Goal: Task Accomplishment & Management: Use online tool/utility

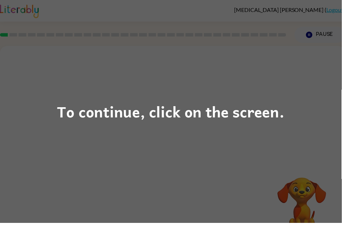
click at [197, 115] on div "To continue, click on the screen." at bounding box center [172, 113] width 229 height 24
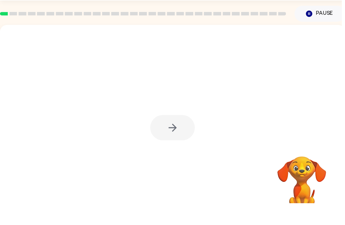
scroll to position [23, 0]
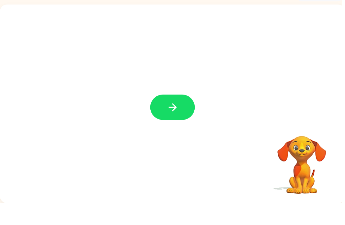
click at [185, 116] on button "button" at bounding box center [174, 128] width 45 height 26
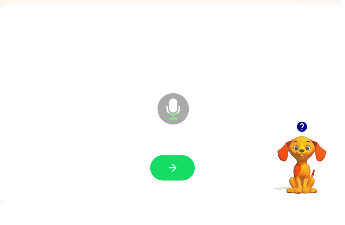
click at [311, 166] on video "Your browser must support playing .mp4 files to use Literably. Please try using…" at bounding box center [304, 181] width 70 height 70
click at [194, 177] on button "button" at bounding box center [174, 190] width 45 height 26
click at [310, 142] on icon "button" at bounding box center [305, 148] width 12 height 12
click at [176, 177] on button "button" at bounding box center [174, 190] width 45 height 26
click at [170, 177] on button "button" at bounding box center [174, 190] width 45 height 26
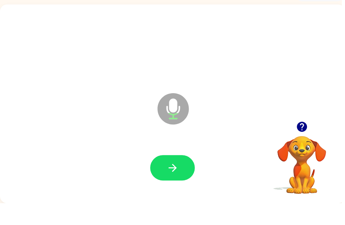
click at [307, 143] on icon "button" at bounding box center [304, 148] width 10 height 10
click at [310, 142] on icon "button" at bounding box center [305, 148] width 12 height 12
click at [304, 142] on icon "button" at bounding box center [305, 148] width 12 height 12
click at [302, 143] on icon "button" at bounding box center [304, 148] width 10 height 10
click at [164, 177] on button "button" at bounding box center [174, 190] width 45 height 26
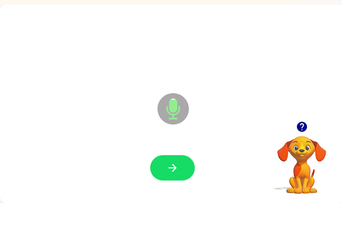
click at [170, 183] on icon "button" at bounding box center [174, 189] width 12 height 12
click at [163, 177] on button "button" at bounding box center [174, 190] width 45 height 26
click at [305, 143] on icon "button" at bounding box center [304, 148] width 10 height 10
click at [179, 183] on icon "button" at bounding box center [174, 189] width 12 height 12
click at [171, 177] on button "button" at bounding box center [174, 190] width 45 height 26
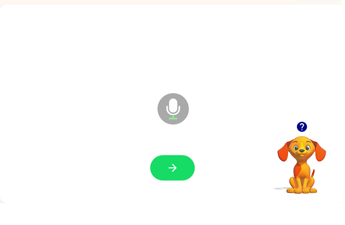
click at [305, 139] on button "button" at bounding box center [305, 148] width 18 height 18
click at [307, 143] on icon "button" at bounding box center [304, 148] width 10 height 10
click at [175, 177] on button "button" at bounding box center [174, 190] width 45 height 26
click at [299, 142] on icon "button" at bounding box center [305, 148] width 12 height 12
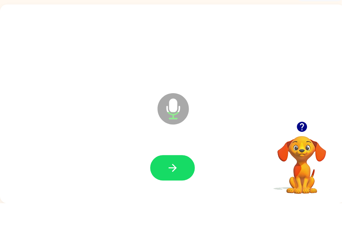
click at [179, 177] on button "button" at bounding box center [174, 190] width 45 height 26
click at [166, 177] on button "button" at bounding box center [174, 190] width 45 height 26
click at [177, 177] on button "button" at bounding box center [174, 190] width 45 height 26
click at [183, 177] on button "button" at bounding box center [174, 190] width 45 height 26
click at [306, 143] on icon "button" at bounding box center [304, 148] width 10 height 10
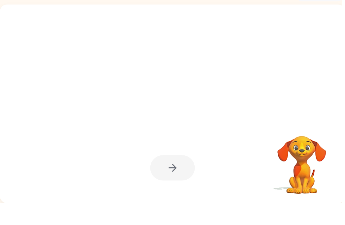
click at [264, 105] on div at bounding box center [157, 112] width 300 height 25
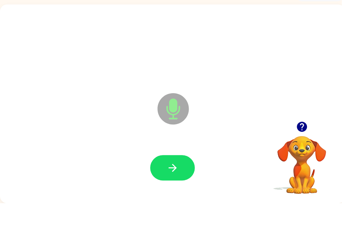
click at [182, 177] on button "button" at bounding box center [174, 190] width 45 height 26
click at [163, 177] on button "button" at bounding box center [174, 190] width 45 height 26
click at [304, 139] on button "button" at bounding box center [305, 148] width 18 height 18
click at [302, 143] on icon "button" at bounding box center [304, 148] width 10 height 10
click at [306, 142] on icon "button" at bounding box center [305, 148] width 12 height 12
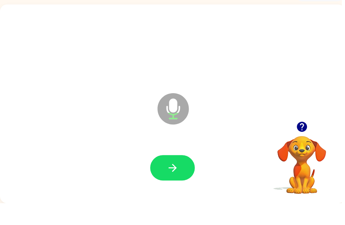
click at [194, 177] on button "button" at bounding box center [174, 190] width 45 height 26
click at [306, 143] on icon "button" at bounding box center [304, 148] width 10 height 10
click at [183, 177] on button "button" at bounding box center [174, 190] width 45 height 26
click at [182, 177] on button "button" at bounding box center [174, 190] width 45 height 26
click at [181, 177] on button "button" at bounding box center [174, 190] width 45 height 26
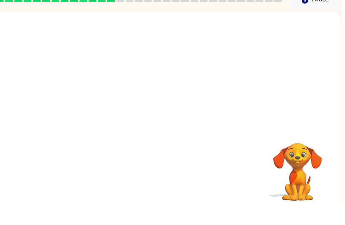
scroll to position [15, 0]
click at [301, 153] on video "Your browser must support playing .mp4 files to use Literably. Please try using…" at bounding box center [300, 188] width 70 height 70
click at [300, 153] on video "Your browser must support playing .mp4 files to use Literably. Please try using…" at bounding box center [300, 188] width 70 height 70
click at [297, 167] on video "Your browser must support playing .mp4 files to use Literably. Please try using…" at bounding box center [300, 188] width 70 height 70
click at [296, 167] on video "Your browser must support playing .mp4 files to use Literably. Please try using…" at bounding box center [300, 188] width 70 height 70
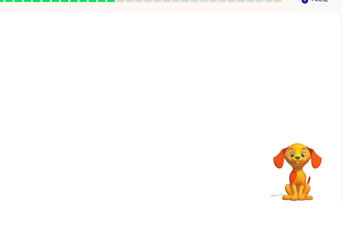
click at [298, 169] on video "Your browser must support playing .mp4 files to use Literably. Please try using…" at bounding box center [300, 188] width 70 height 70
click at [302, 164] on video "Your browser must support playing .mp4 files to use Literably. Please try using…" at bounding box center [300, 188] width 70 height 70
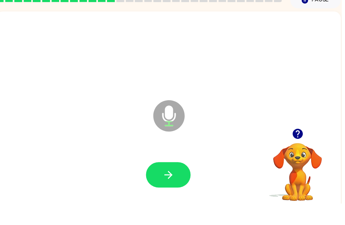
click at [188, 184] on button "button" at bounding box center [169, 197] width 45 height 26
click at [300, 150] on icon "button" at bounding box center [300, 155] width 10 height 10
click at [173, 190] on icon "button" at bounding box center [170, 196] width 12 height 12
click at [174, 190] on icon "button" at bounding box center [170, 196] width 12 height 12
click at [182, 184] on button "button" at bounding box center [169, 197] width 45 height 26
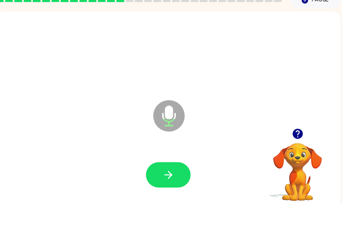
click at [176, 190] on icon "button" at bounding box center [170, 196] width 12 height 12
click at [185, 184] on button "button" at bounding box center [169, 197] width 45 height 26
click at [180, 184] on button "button" at bounding box center [169, 197] width 45 height 26
click at [294, 149] on icon "button" at bounding box center [300, 155] width 12 height 12
click at [186, 184] on button "button" at bounding box center [169, 197] width 45 height 26
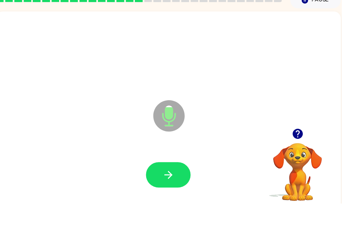
click at [173, 184] on button "button" at bounding box center [169, 197] width 45 height 26
click at [189, 184] on button "button" at bounding box center [169, 197] width 45 height 26
click at [185, 184] on button "button" at bounding box center [169, 197] width 45 height 26
click at [177, 184] on button "button" at bounding box center [169, 197] width 45 height 26
click at [181, 184] on button "button" at bounding box center [169, 197] width 45 height 26
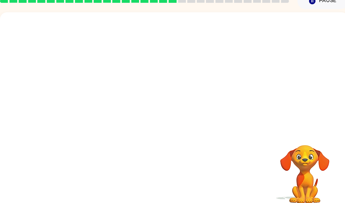
scroll to position [34, 0]
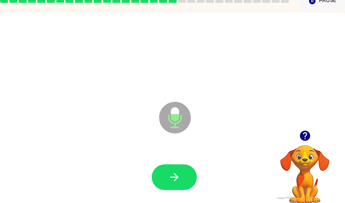
click at [179, 172] on icon "button" at bounding box center [174, 177] width 12 height 12
click at [302, 135] on icon "button" at bounding box center [304, 136] width 10 height 10
click at [177, 158] on div at bounding box center [174, 178] width 334 height 58
click at [169, 174] on icon "button" at bounding box center [174, 177] width 12 height 12
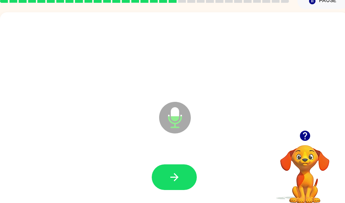
click at [163, 174] on button "button" at bounding box center [174, 178] width 45 height 26
click at [192, 178] on button "button" at bounding box center [174, 178] width 45 height 26
click at [179, 173] on icon "button" at bounding box center [174, 177] width 12 height 12
click at [179, 170] on button "button" at bounding box center [174, 178] width 45 height 26
click at [180, 169] on button "button" at bounding box center [174, 178] width 45 height 26
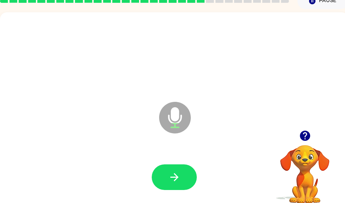
click at [177, 177] on icon "button" at bounding box center [174, 177] width 8 height 8
click at [184, 181] on button "button" at bounding box center [174, 178] width 45 height 26
click at [306, 140] on icon "button" at bounding box center [304, 136] width 10 height 10
click at [183, 172] on button "button" at bounding box center [174, 178] width 45 height 26
click at [184, 175] on button "button" at bounding box center [174, 178] width 45 height 26
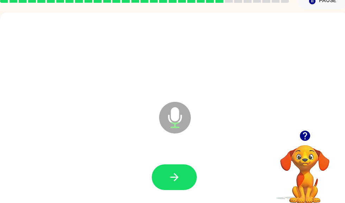
click at [178, 173] on icon "button" at bounding box center [174, 177] width 12 height 12
click at [183, 172] on button "button" at bounding box center [174, 178] width 45 height 26
click at [181, 176] on button "button" at bounding box center [174, 178] width 45 height 26
click at [165, 166] on button "button" at bounding box center [174, 178] width 45 height 26
click at [158, 172] on button "button" at bounding box center [174, 178] width 45 height 26
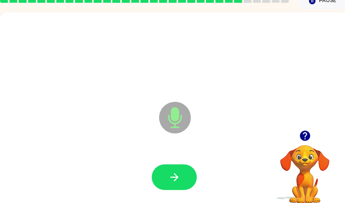
click at [179, 170] on button "button" at bounding box center [174, 178] width 45 height 26
click at [178, 172] on icon "button" at bounding box center [174, 177] width 12 height 12
click at [174, 178] on icon "button" at bounding box center [174, 177] width 12 height 12
click at [161, 169] on button "button" at bounding box center [174, 178] width 45 height 26
click at [180, 179] on icon "button" at bounding box center [174, 177] width 12 height 12
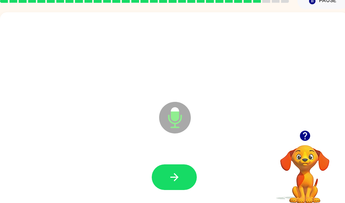
click at [167, 178] on button "button" at bounding box center [174, 178] width 45 height 26
click at [184, 174] on button "button" at bounding box center [174, 178] width 45 height 26
click at [186, 171] on button "button" at bounding box center [174, 178] width 45 height 26
click at [182, 178] on button "button" at bounding box center [174, 178] width 45 height 26
click at [182, 172] on button "button" at bounding box center [174, 178] width 45 height 26
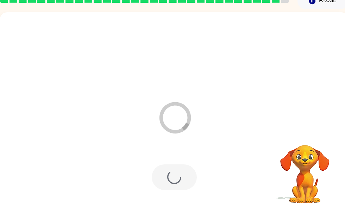
scroll to position [31, 0]
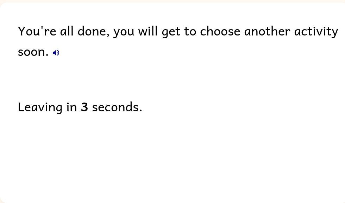
click at [67, 84] on div "You're all done, you will get to choose another activity soon. Leaving in 3 sec…" at bounding box center [174, 100] width 348 height 197
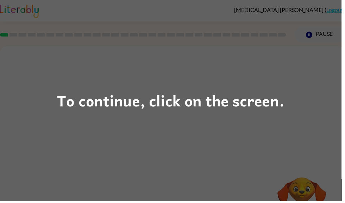
click at [212, 119] on div "To continue, click on the screen." at bounding box center [172, 101] width 345 height 203
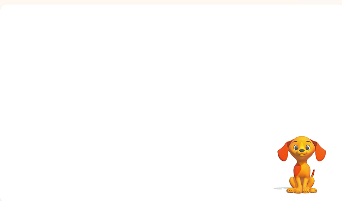
scroll to position [42, 0]
click at [153, 65] on video "Your browser must support playing .mp4 files to use Literably. Please try using…" at bounding box center [174, 63] width 348 height 118
click at [154, 67] on video "Your browser must support playing .mp4 files to use Literably. Please try using…" at bounding box center [174, 63] width 348 height 118
click at [196, 87] on video "Your browser must support playing .mp4 files to use Literably. Please try using…" at bounding box center [174, 63] width 348 height 118
click at [215, 66] on video "Your browser must support playing .mp4 files to use Literably. Please try using…" at bounding box center [174, 63] width 348 height 118
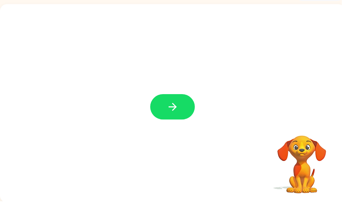
click at [166, 107] on button "button" at bounding box center [174, 108] width 45 height 26
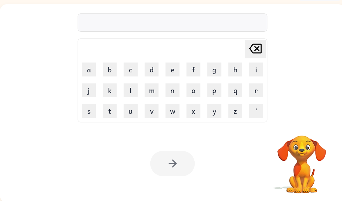
click at [344, 160] on div "Your browser must support playing .mp4 files to use Literably. Please try using…" at bounding box center [174, 165] width 348 height 79
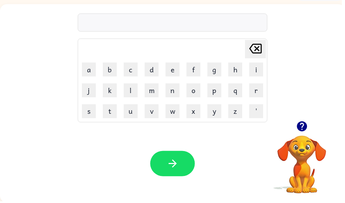
click at [94, 110] on button "s" at bounding box center [90, 113] width 14 height 14
click at [233, 72] on button "h" at bounding box center [237, 70] width 14 height 14
click at [133, 110] on button "u" at bounding box center [132, 113] width 14 height 14
click at [92, 115] on button "s" at bounding box center [90, 113] width 14 height 14
click at [234, 71] on button "h" at bounding box center [237, 70] width 14 height 14
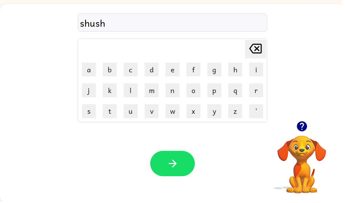
click at [178, 166] on icon "button" at bounding box center [174, 165] width 8 height 8
click at [91, 70] on button "a" at bounding box center [90, 70] width 14 height 14
click at [222, 91] on button "p" at bounding box center [216, 91] width 14 height 14
click at [221, 87] on button "p" at bounding box center [216, 91] width 14 height 14
click at [171, 70] on button "e" at bounding box center [174, 70] width 14 height 14
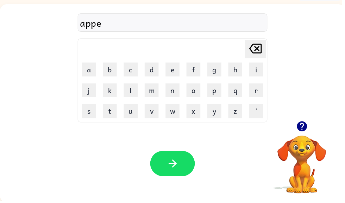
click at [256, 90] on button "r" at bounding box center [259, 91] width 14 height 14
click at [90, 68] on button "a" at bounding box center [90, 70] width 14 height 14
click at [174, 94] on button "n" at bounding box center [174, 91] width 14 height 14
click at [138, 70] on button "c" at bounding box center [132, 70] width 14 height 14
click at [172, 72] on button "e" at bounding box center [174, 70] width 14 height 14
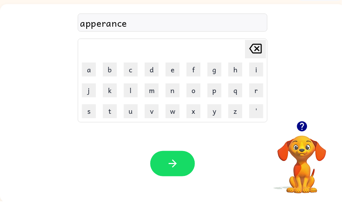
click at [93, 110] on button "s" at bounding box center [90, 113] width 14 height 14
click at [167, 161] on button "button" at bounding box center [174, 166] width 45 height 26
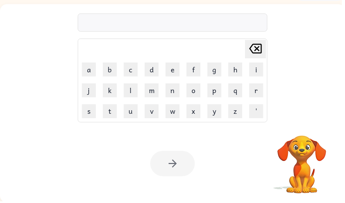
click at [253, 91] on button "r" at bounding box center [259, 91] width 14 height 14
click at [177, 71] on button "e" at bounding box center [174, 70] width 14 height 14
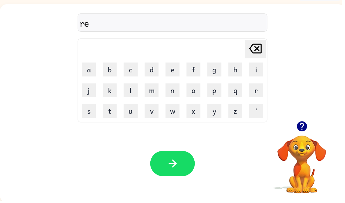
click at [94, 71] on button "a" at bounding box center [90, 70] width 14 height 14
click at [131, 88] on button "l" at bounding box center [132, 91] width 14 height 14
click at [258, 70] on button "i" at bounding box center [259, 70] width 14 height 14
click at [106, 109] on button "t" at bounding box center [111, 113] width 14 height 14
click at [215, 113] on button "y" at bounding box center [216, 113] width 14 height 14
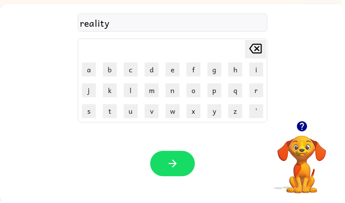
click at [180, 160] on icon "button" at bounding box center [174, 165] width 12 height 12
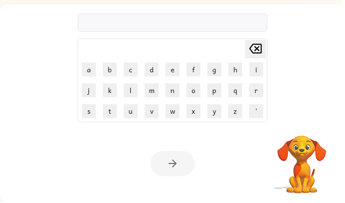
click at [177, 71] on button "e" at bounding box center [174, 70] width 14 height 14
click at [138, 92] on button "l" at bounding box center [132, 91] width 14 height 14
click at [256, 68] on button "i" at bounding box center [259, 70] width 14 height 14
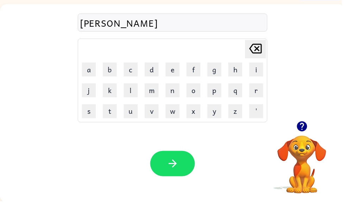
click at [156, 94] on button "m" at bounding box center [153, 91] width 14 height 14
click at [259, 69] on button "i" at bounding box center [259, 70] width 14 height 14
click at [178, 89] on button "n" at bounding box center [174, 91] width 14 height 14
click at [93, 71] on button "a" at bounding box center [90, 70] width 14 height 14
click at [115, 111] on button "t" at bounding box center [111, 113] width 14 height 14
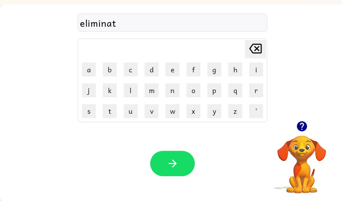
click at [172, 66] on button "e" at bounding box center [174, 70] width 14 height 14
click at [166, 164] on button "button" at bounding box center [174, 166] width 45 height 26
click at [160, 67] on button "d" at bounding box center [153, 70] width 14 height 14
click at [129, 116] on button "u" at bounding box center [132, 113] width 14 height 14
click at [218, 94] on button "p" at bounding box center [216, 91] width 14 height 14
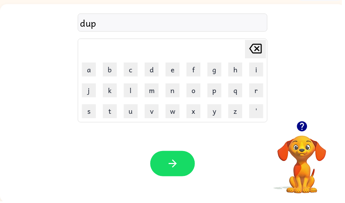
click at [135, 93] on button "l" at bounding box center [132, 91] width 14 height 14
click at [259, 69] on button "i" at bounding box center [259, 70] width 14 height 14
click at [135, 70] on button "c" at bounding box center [132, 70] width 14 height 14
click at [88, 70] on button "a" at bounding box center [90, 70] width 14 height 14
click at [112, 108] on button "t" at bounding box center [111, 113] width 14 height 14
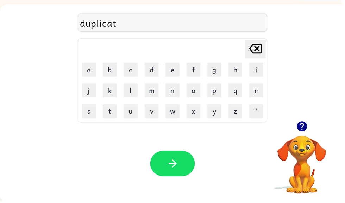
click at [114, 114] on button "t" at bounding box center [111, 113] width 14 height 14
click at [255, 51] on icon "Delete Delete last character input" at bounding box center [257, 49] width 17 height 17
click at [178, 69] on button "e" at bounding box center [174, 70] width 14 height 14
click at [170, 154] on button "button" at bounding box center [174, 166] width 45 height 26
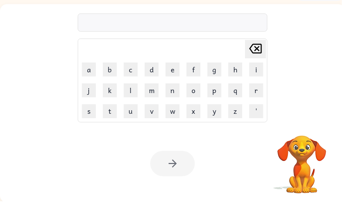
click at [156, 114] on button "v" at bounding box center [153, 113] width 14 height 14
click at [90, 68] on button "a" at bounding box center [90, 70] width 14 height 14
click at [134, 70] on button "c" at bounding box center [132, 70] width 14 height 14
click at [92, 68] on button "a" at bounding box center [90, 70] width 14 height 14
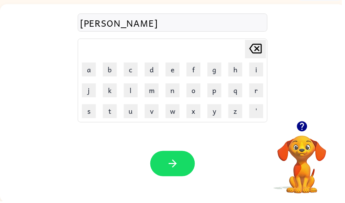
click at [110, 114] on button "t" at bounding box center [111, 113] width 14 height 14
click at [258, 70] on button "i" at bounding box center [259, 70] width 14 height 14
click at [196, 91] on button "o" at bounding box center [195, 91] width 14 height 14
click at [174, 88] on button "n" at bounding box center [174, 91] width 14 height 14
click at [169, 167] on icon "button" at bounding box center [174, 165] width 12 height 12
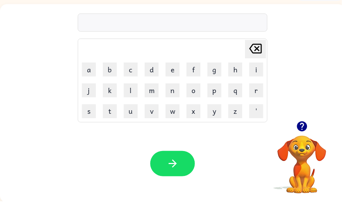
click at [215, 92] on button "p" at bounding box center [216, 91] width 14 height 14
click at [125, 113] on button "u" at bounding box center [132, 113] width 14 height 14
click at [152, 72] on button "d" at bounding box center [153, 70] width 14 height 14
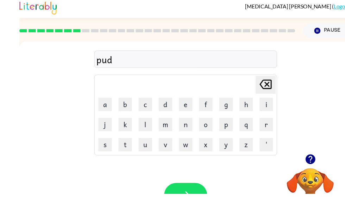
scroll to position [0, 0]
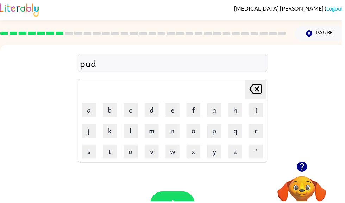
click at [135, 111] on button "c" at bounding box center [132, 111] width 14 height 14
click at [257, 90] on icon "Delete Delete last character input" at bounding box center [257, 90] width 17 height 17
click at [154, 109] on button "d" at bounding box center [153, 111] width 14 height 14
click at [136, 134] on button "l" at bounding box center [132, 132] width 14 height 14
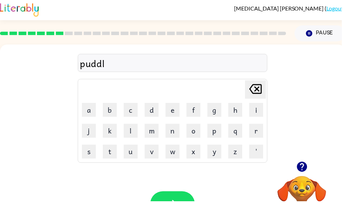
click at [179, 108] on button "e" at bounding box center [174, 111] width 14 height 14
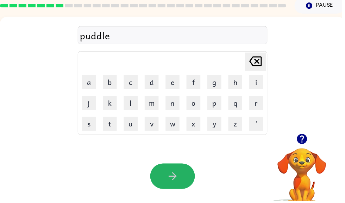
scroll to position [30, 0]
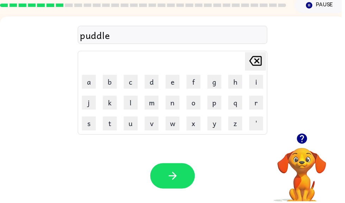
click at [177, 182] on icon "button" at bounding box center [174, 178] width 12 height 12
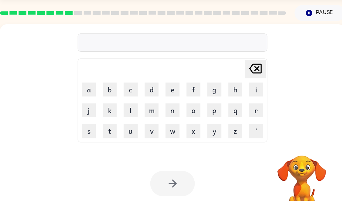
scroll to position [22, 0]
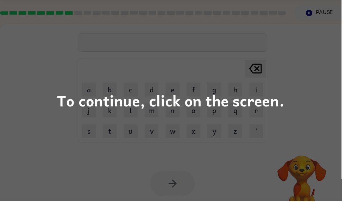
click at [286, 72] on div "To continue, click on the screen." at bounding box center [172, 101] width 345 height 203
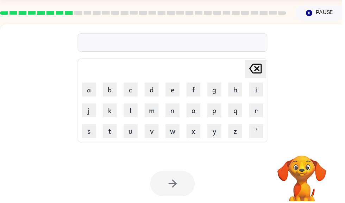
click at [217, 110] on button "p" at bounding box center [216, 111] width 14 height 14
click at [95, 91] on button "a" at bounding box center [90, 90] width 14 height 14
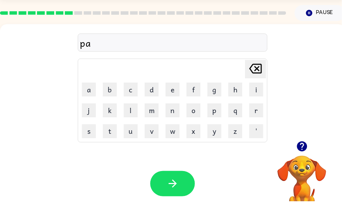
click at [258, 110] on button "r" at bounding box center [259, 111] width 14 height 14
click at [114, 132] on button "t" at bounding box center [111, 133] width 14 height 14
click at [256, 86] on button "i" at bounding box center [259, 90] width 14 height 14
click at [133, 91] on button "c" at bounding box center [132, 90] width 14 height 14
click at [134, 111] on button "l" at bounding box center [132, 111] width 14 height 14
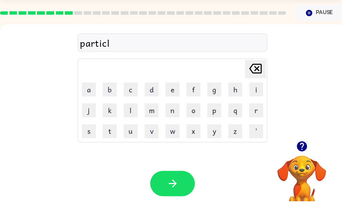
click at [180, 90] on button "e" at bounding box center [174, 90] width 14 height 14
click at [167, 173] on button "button" at bounding box center [174, 186] width 45 height 26
click at [308, 144] on icon "button" at bounding box center [305, 148] width 12 height 12
click at [254, 113] on button "r" at bounding box center [259, 111] width 14 height 14
click at [134, 91] on button "c" at bounding box center [132, 90] width 14 height 14
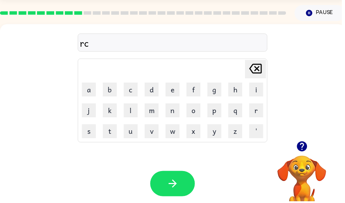
click at [90, 92] on button "a" at bounding box center [90, 90] width 14 height 14
click at [213, 108] on button "p" at bounding box center [216, 111] width 14 height 14
click at [112, 132] on button "t" at bounding box center [111, 133] width 14 height 14
click at [134, 132] on button "u" at bounding box center [132, 133] width 14 height 14
click at [254, 107] on button "r" at bounding box center [259, 111] width 14 height 14
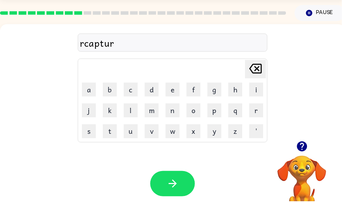
click at [177, 90] on button "e" at bounding box center [174, 90] width 14 height 14
click at [258, 69] on icon "Delete Delete last character input" at bounding box center [257, 69] width 17 height 17
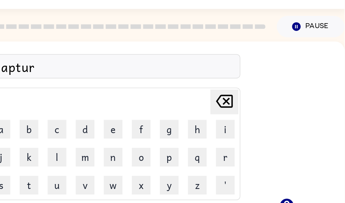
click at [246, 74] on icon "Delete Delete last character input" at bounding box center [254, 76] width 17 height 17
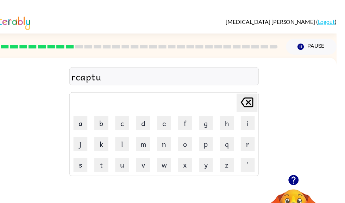
scroll to position [0, 0]
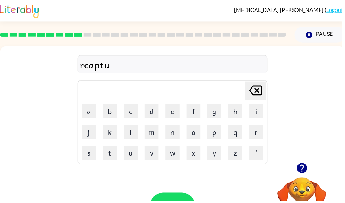
click at [260, 87] on icon at bounding box center [258, 92] width 13 height 10
click at [254, 90] on icon "Delete Delete last character input" at bounding box center [257, 91] width 17 height 17
click at [256, 88] on icon at bounding box center [258, 92] width 13 height 10
click at [258, 87] on icon at bounding box center [258, 92] width 13 height 10
click at [256, 86] on icon "Delete Delete last character input" at bounding box center [257, 91] width 17 height 17
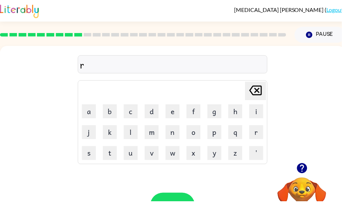
click at [175, 111] on button "e" at bounding box center [174, 113] width 14 height 14
click at [138, 110] on button "c" at bounding box center [132, 113] width 14 height 14
click at [94, 109] on button "a" at bounding box center [90, 113] width 14 height 14
click at [219, 131] on button "p" at bounding box center [216, 134] width 14 height 14
click at [110, 154] on button "t" at bounding box center [111, 155] width 14 height 14
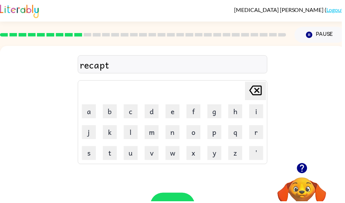
click at [131, 156] on button "u" at bounding box center [132, 155] width 14 height 14
click at [256, 127] on button "r" at bounding box center [259, 134] width 14 height 14
click at [177, 112] on button "e" at bounding box center [174, 113] width 14 height 14
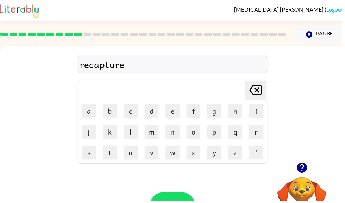
click at [175, 202] on icon "button" at bounding box center [174, 207] width 12 height 12
click at [306, 172] on icon "button" at bounding box center [304, 170] width 10 height 10
click at [221, 134] on button "p" at bounding box center [216, 133] width 14 height 14
click at [256, 132] on button "r" at bounding box center [259, 133] width 14 height 14
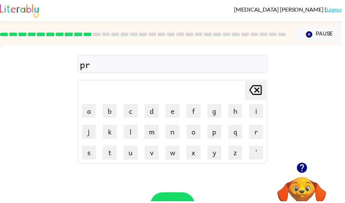
click at [177, 112] on button "e" at bounding box center [174, 112] width 14 height 14
click at [90, 155] on button "s" at bounding box center [90, 154] width 14 height 14
click at [133, 111] on button "c" at bounding box center [132, 112] width 14 height 14
click at [235, 113] on button "h" at bounding box center [237, 112] width 14 height 14
click at [195, 137] on button "o" at bounding box center [195, 133] width 14 height 14
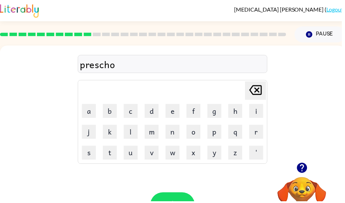
scroll to position [15, 0]
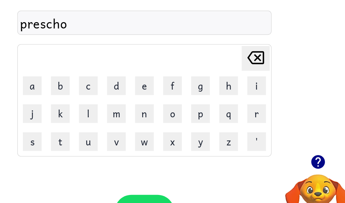
click at [188, 112] on button "o" at bounding box center [195, 119] width 14 height 14
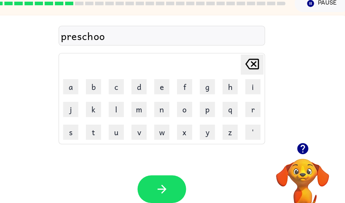
scroll to position [34, 4]
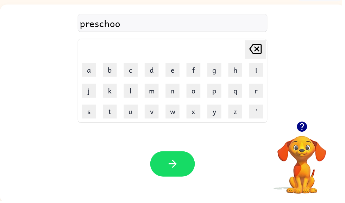
click at [132, 93] on button "l" at bounding box center [132, 92] width 14 height 14
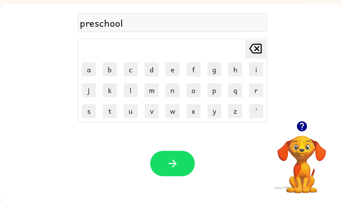
click at [175, 170] on icon "button" at bounding box center [174, 165] width 12 height 12
click at [302, 133] on icon "button" at bounding box center [305, 128] width 12 height 12
click at [134, 72] on button "c" at bounding box center [132, 70] width 14 height 14
click at [254, 86] on button "r" at bounding box center [259, 91] width 14 height 14
click at [90, 67] on button "a" at bounding box center [90, 70] width 14 height 14
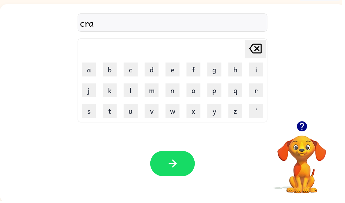
click at [156, 114] on button "v" at bounding box center [153, 113] width 14 height 14
click at [176, 68] on button "e" at bounding box center [174, 70] width 14 height 14
click at [181, 157] on button "button" at bounding box center [174, 166] width 45 height 26
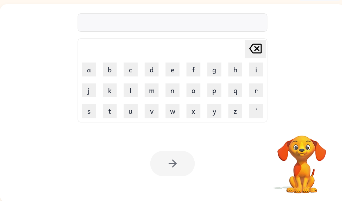
click at [156, 71] on button "d" at bounding box center [153, 70] width 14 height 14
click at [256, 66] on button "i" at bounding box center [259, 70] width 14 height 14
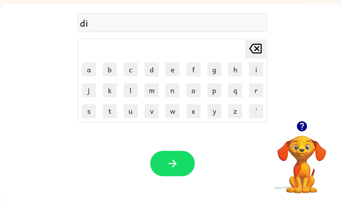
click at [135, 71] on button "c" at bounding box center [132, 70] width 14 height 14
click at [110, 106] on button "t" at bounding box center [111, 113] width 14 height 14
click at [90, 69] on button "a" at bounding box center [90, 70] width 14 height 14
click at [111, 114] on button "t" at bounding box center [111, 113] width 14 height 14
click at [176, 69] on button "e" at bounding box center [174, 70] width 14 height 14
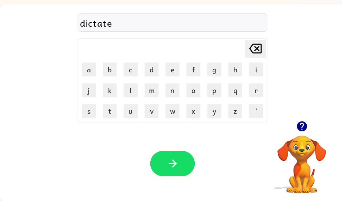
click at [176, 159] on button "button" at bounding box center [174, 166] width 45 height 26
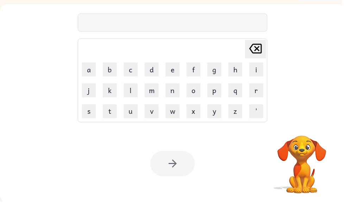
click at [214, 96] on button "p" at bounding box center [216, 91] width 14 height 14
click at [94, 74] on button "a" at bounding box center [90, 70] width 14 height 14
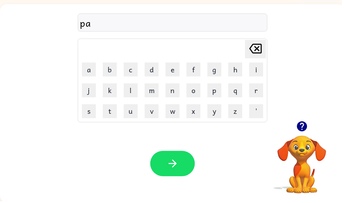
click at [219, 113] on button "y" at bounding box center [216, 113] width 14 height 14
click at [156, 91] on button "m" at bounding box center [153, 91] width 14 height 14
click at [176, 88] on button "n" at bounding box center [174, 91] width 14 height 14
click at [111, 112] on button "t" at bounding box center [111, 113] width 14 height 14
click at [263, 50] on icon "Delete Delete last character input" at bounding box center [257, 49] width 17 height 17
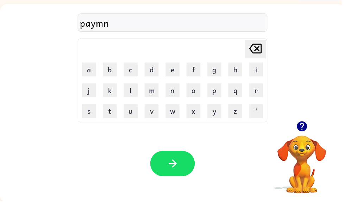
click at [258, 58] on div "Delete Delete last character input" at bounding box center [257, 50] width 17 height 18
click at [180, 68] on button "e" at bounding box center [174, 70] width 14 height 14
click at [175, 90] on button "n" at bounding box center [174, 91] width 14 height 14
click at [114, 115] on button "t" at bounding box center [111, 113] width 14 height 14
click at [171, 161] on icon "button" at bounding box center [174, 165] width 12 height 12
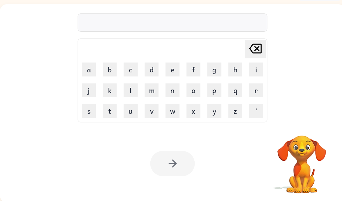
click at [157, 91] on button "m" at bounding box center [153, 91] width 14 height 14
click at [87, 65] on button "a" at bounding box center [90, 70] width 14 height 14
click at [89, 86] on button "j" at bounding box center [90, 91] width 14 height 14
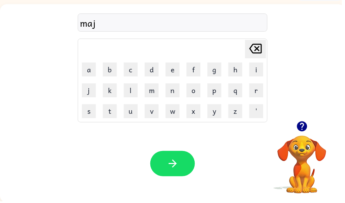
click at [192, 90] on button "o" at bounding box center [195, 91] width 14 height 14
click at [259, 91] on button "r" at bounding box center [259, 91] width 14 height 14
click at [167, 158] on button "button" at bounding box center [174, 166] width 45 height 26
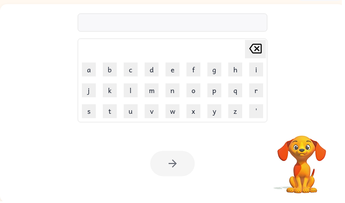
click at [88, 106] on button "s" at bounding box center [90, 113] width 14 height 14
click at [220, 95] on button "p" at bounding box center [216, 91] width 14 height 14
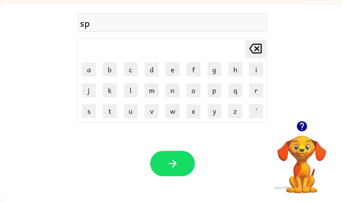
click at [261, 84] on button "r" at bounding box center [259, 91] width 14 height 14
click at [114, 92] on button "k" at bounding box center [111, 91] width 14 height 14
click at [259, 51] on icon "Delete Delete last character input" at bounding box center [257, 49] width 17 height 17
click at [90, 69] on button "a" at bounding box center [90, 70] width 14 height 14
click at [261, 46] on icon "Delete Delete last character input" at bounding box center [257, 49] width 17 height 17
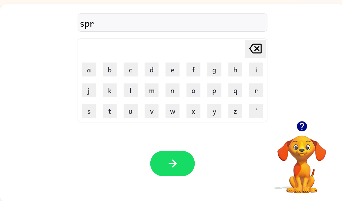
click at [259, 50] on icon at bounding box center [258, 49] width 13 height 10
click at [94, 75] on button "a" at bounding box center [90, 70] width 14 height 14
click at [261, 92] on button "r" at bounding box center [259, 91] width 14 height 14
click at [113, 95] on button "k" at bounding box center [111, 91] width 14 height 14
click at [161, 161] on button "button" at bounding box center [174, 166] width 45 height 26
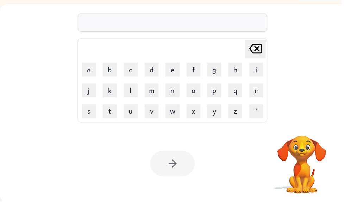
click at [222, 92] on button "p" at bounding box center [216, 91] width 14 height 14
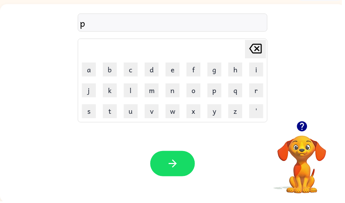
click at [90, 72] on button "a" at bounding box center [90, 70] width 14 height 14
click at [129, 96] on button "l" at bounding box center [132, 91] width 14 height 14
click at [180, 158] on button "button" at bounding box center [174, 166] width 45 height 26
click at [94, 112] on button "s" at bounding box center [90, 113] width 14 height 14
click at [219, 92] on button "p" at bounding box center [216, 91] width 14 height 14
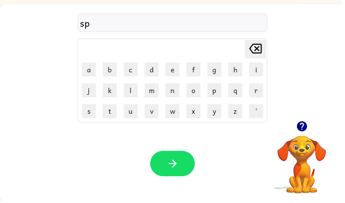
click at [257, 70] on button "i" at bounding box center [259, 70] width 14 height 14
click at [176, 92] on button "n" at bounding box center [174, 91] width 14 height 14
click at [180, 87] on button "n" at bounding box center [174, 91] width 14 height 14
click at [255, 71] on button "i" at bounding box center [259, 70] width 14 height 14
click at [175, 93] on button "n" at bounding box center [174, 91] width 14 height 14
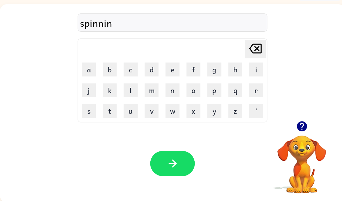
click at [215, 70] on button "g" at bounding box center [216, 70] width 14 height 14
click at [174, 157] on button "button" at bounding box center [174, 166] width 45 height 26
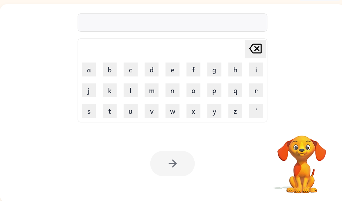
click at [220, 71] on button "g" at bounding box center [216, 70] width 14 height 14
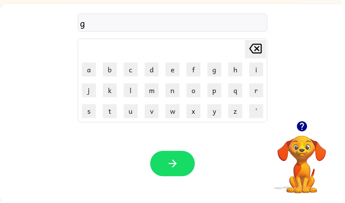
click at [256, 90] on button "r" at bounding box center [259, 91] width 14 height 14
click at [134, 109] on button "u" at bounding box center [132, 113] width 14 height 14
click at [154, 90] on button "m" at bounding box center [153, 91] width 14 height 14
click at [218, 92] on button "p" at bounding box center [216, 91] width 14 height 14
click at [258, 70] on button "i" at bounding box center [259, 70] width 14 height 14
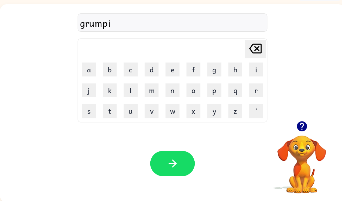
click at [178, 69] on button "e" at bounding box center [174, 70] width 14 height 14
click at [107, 113] on button "t" at bounding box center [111, 113] width 14 height 14
click at [245, 57] on td "Delete Delete last character input" at bounding box center [174, 49] width 189 height 19
click at [255, 51] on icon "Delete Delete last character input" at bounding box center [257, 49] width 17 height 17
click at [262, 47] on icon "Delete Delete last character input" at bounding box center [257, 49] width 17 height 17
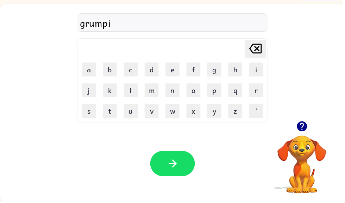
click at [173, 70] on button "e" at bounding box center [174, 70] width 14 height 14
click at [89, 113] on button "s" at bounding box center [90, 113] width 14 height 14
click at [112, 111] on button "t" at bounding box center [111, 113] width 14 height 14
click at [175, 148] on div "Your browser must support playing .mp4 files to use Literably. Please try using…" at bounding box center [174, 165] width 348 height 79
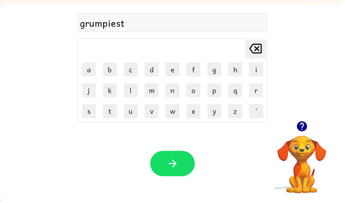
click at [185, 168] on button "button" at bounding box center [174, 166] width 45 height 26
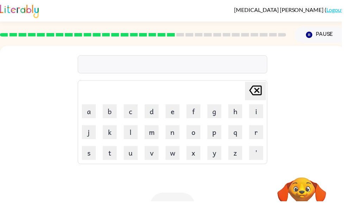
click at [264, 107] on button "i" at bounding box center [259, 113] width 14 height 14
click at [178, 135] on button "n" at bounding box center [174, 134] width 14 height 14
click at [135, 115] on button "c" at bounding box center [132, 113] width 14 height 14
click at [262, 138] on button "r" at bounding box center [259, 134] width 14 height 14
click at [177, 116] on button "e" at bounding box center [174, 113] width 14 height 14
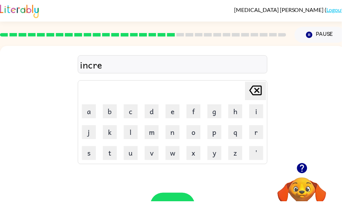
click at [152, 115] on button "d" at bounding box center [153, 113] width 14 height 14
click at [258, 112] on button "i" at bounding box center [259, 113] width 14 height 14
click at [130, 131] on button "l" at bounding box center [132, 134] width 14 height 14
click at [174, 114] on button "e" at bounding box center [174, 113] width 14 height 14
click at [259, 94] on icon "Delete Delete last character input" at bounding box center [257, 91] width 17 height 17
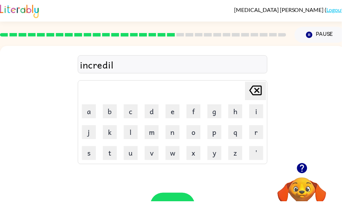
click at [259, 100] on icon "Delete Delete last character input" at bounding box center [257, 91] width 17 height 17
click at [105, 119] on button "b" at bounding box center [111, 113] width 14 height 14
click at [133, 132] on button "l" at bounding box center [132, 134] width 14 height 14
click at [174, 111] on button "e" at bounding box center [174, 113] width 14 height 14
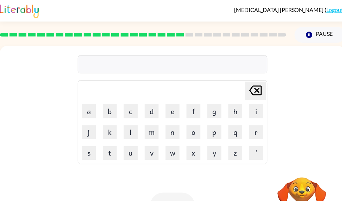
click at [135, 131] on button "l" at bounding box center [132, 134] width 14 height 14
click at [260, 112] on button "i" at bounding box center [259, 113] width 14 height 14
click at [173, 110] on button "e" at bounding box center [174, 113] width 14 height 14
click at [255, 93] on icon "Delete Delete last character input" at bounding box center [257, 91] width 17 height 17
click at [255, 94] on icon "Delete Delete last character input" at bounding box center [257, 91] width 17 height 17
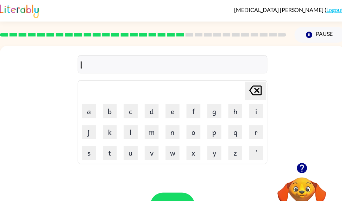
click at [253, 115] on button "i" at bounding box center [259, 113] width 14 height 14
click at [90, 154] on button "s" at bounding box center [90, 155] width 14 height 14
click at [112, 154] on button "t" at bounding box center [111, 155] width 14 height 14
click at [174, 114] on button "e" at bounding box center [174, 113] width 14 height 14
click at [174, 133] on button "n" at bounding box center [174, 134] width 14 height 14
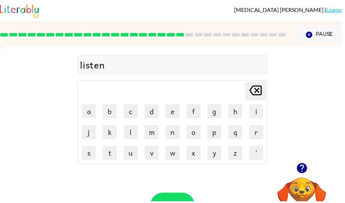
click at [302, 171] on icon "button" at bounding box center [304, 170] width 10 height 10
click at [153, 132] on button "m" at bounding box center [153, 134] width 14 height 14
click at [176, 135] on button "n" at bounding box center [174, 134] width 14 height 14
click at [93, 111] on button "a" at bounding box center [90, 113] width 14 height 14
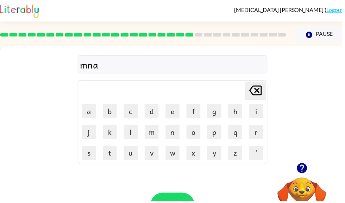
click at [254, 91] on icon "Delete Delete last character input" at bounding box center [257, 91] width 17 height 17
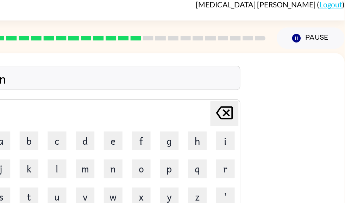
click at [248, 87] on icon at bounding box center [254, 92] width 13 height 10
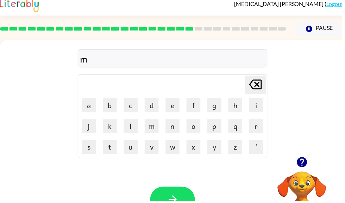
click at [227, 90] on td "Delete Delete last character input" at bounding box center [174, 85] width 189 height 19
click at [252, 78] on icon "Delete Delete last character input" at bounding box center [257, 85] width 17 height 17
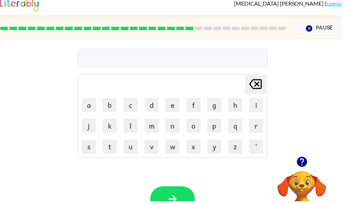
click at [250, 86] on icon "Delete Delete last character input" at bounding box center [257, 85] width 17 height 17
click at [173, 126] on button "n" at bounding box center [174, 127] width 14 height 14
click at [194, 129] on button "o" at bounding box center [195, 127] width 14 height 14
click at [154, 126] on button "m" at bounding box center [153, 127] width 14 height 14
click at [263, 106] on button "i" at bounding box center [259, 106] width 14 height 14
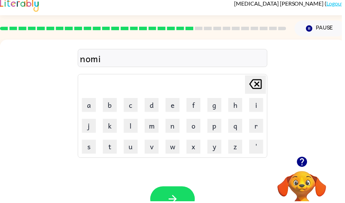
click at [174, 125] on button "n" at bounding box center [174, 127] width 14 height 14
click at [88, 104] on button "a" at bounding box center [90, 106] width 14 height 14
click at [115, 145] on button "t" at bounding box center [111, 148] width 14 height 14
click at [173, 104] on button "e" at bounding box center [174, 106] width 14 height 14
click at [182, 190] on button "button" at bounding box center [174, 202] width 45 height 26
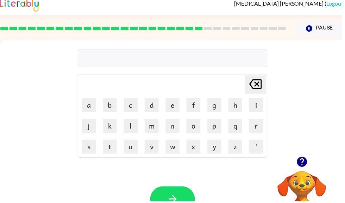
click at [90, 145] on button "s" at bounding box center [90, 148] width 14 height 14
click at [137, 146] on button "u" at bounding box center [132, 148] width 14 height 14
click at [91, 147] on button "s" at bounding box center [90, 148] width 14 height 14
click at [114, 146] on button "t" at bounding box center [111, 148] width 14 height 14
click at [91, 106] on button "a" at bounding box center [90, 106] width 14 height 14
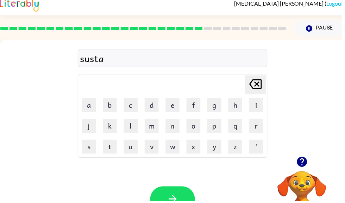
click at [254, 102] on button "i" at bounding box center [259, 106] width 14 height 14
click at [177, 126] on button "n" at bounding box center [174, 127] width 14 height 14
click at [175, 191] on button "button" at bounding box center [174, 202] width 45 height 26
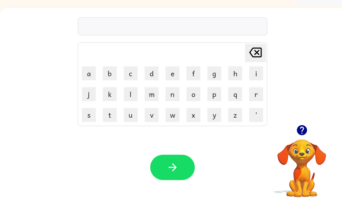
scroll to position [38, 0]
click at [175, 116] on button "w" at bounding box center [174, 116] width 14 height 14
click at [195, 97] on button "o" at bounding box center [195, 95] width 14 height 14
click at [258, 97] on button "r" at bounding box center [259, 95] width 14 height 14
click at [156, 72] on button "d" at bounding box center [153, 74] width 14 height 14
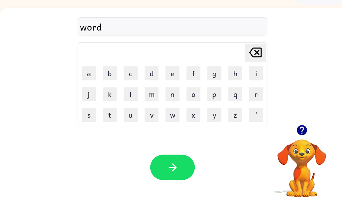
click at [216, 115] on button "y" at bounding box center [216, 116] width 14 height 14
click at [175, 163] on button "button" at bounding box center [174, 170] width 45 height 26
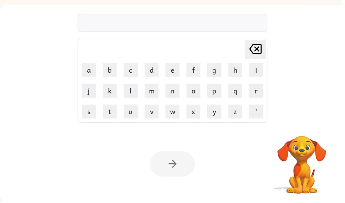
scroll to position [42, 0]
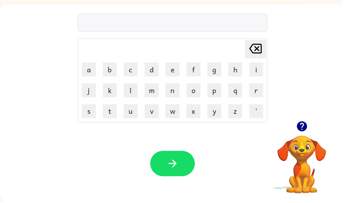
click at [257, 94] on button "r" at bounding box center [259, 91] width 14 height 14
click at [177, 67] on button "e" at bounding box center [174, 70] width 14 height 14
click at [134, 94] on button "l" at bounding box center [132, 91] width 14 height 14
click at [91, 70] on button "a" at bounding box center [90, 70] width 14 height 14
click at [110, 113] on button "t" at bounding box center [111, 113] width 14 height 14
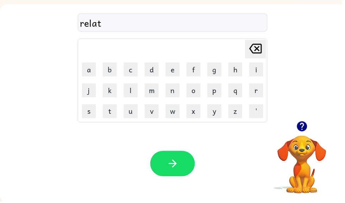
click at [171, 71] on button "e" at bounding box center [174, 70] width 14 height 14
click at [150, 70] on button "d" at bounding box center [153, 70] width 14 height 14
click at [168, 157] on button "button" at bounding box center [174, 166] width 45 height 26
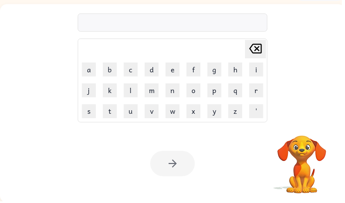
click at [117, 89] on button "k" at bounding box center [111, 91] width 14 height 14
click at [260, 71] on button "i" at bounding box center [259, 70] width 14 height 14
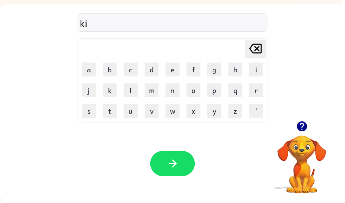
click at [114, 110] on button "t" at bounding box center [111, 113] width 14 height 14
click at [115, 108] on button "t" at bounding box center [111, 113] width 14 height 14
click at [176, 69] on button "e" at bounding box center [174, 70] width 14 height 14
click at [176, 90] on button "n" at bounding box center [174, 91] width 14 height 14
click at [175, 158] on button "button" at bounding box center [174, 166] width 45 height 26
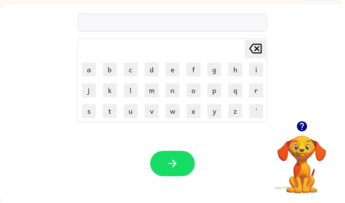
click at [154, 76] on button "d" at bounding box center [153, 70] width 14 height 14
click at [175, 70] on button "e" at bounding box center [174, 70] width 14 height 14
click at [218, 91] on button "p" at bounding box center [216, 91] width 14 height 14
click at [89, 69] on button "a" at bounding box center [90, 70] width 14 height 14
click at [252, 89] on button "r" at bounding box center [259, 91] width 14 height 14
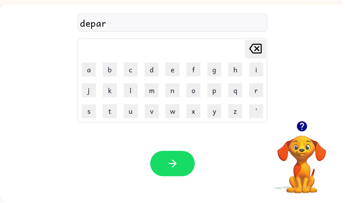
click at [110, 113] on button "t" at bounding box center [111, 113] width 14 height 14
click at [158, 94] on button "m" at bounding box center [153, 91] width 14 height 14
click at [178, 72] on button "e" at bounding box center [174, 70] width 14 height 14
click at [167, 87] on button "n" at bounding box center [174, 91] width 14 height 14
click at [110, 107] on button "t" at bounding box center [111, 113] width 14 height 14
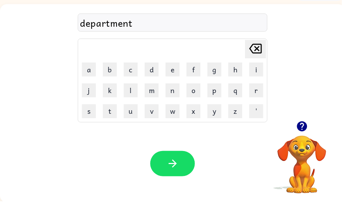
click at [181, 166] on button "button" at bounding box center [174, 166] width 45 height 26
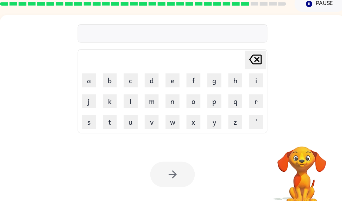
scroll to position [33, 0]
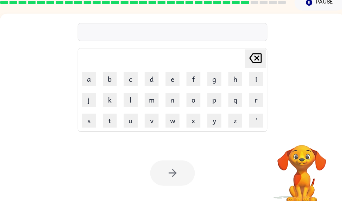
click at [91, 118] on button "s" at bounding box center [90, 122] width 14 height 14
click at [135, 97] on button "l" at bounding box center [132, 101] width 14 height 14
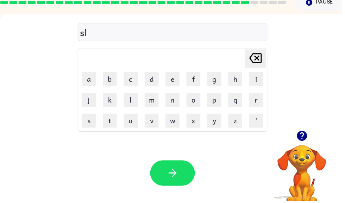
click at [259, 76] on button "i" at bounding box center [259, 80] width 14 height 14
click at [218, 77] on button "g" at bounding box center [216, 80] width 14 height 14
click at [238, 78] on button "h" at bounding box center [237, 80] width 14 height 14
click at [113, 121] on button "t" at bounding box center [111, 122] width 14 height 14
click at [175, 171] on icon "button" at bounding box center [174, 175] width 12 height 12
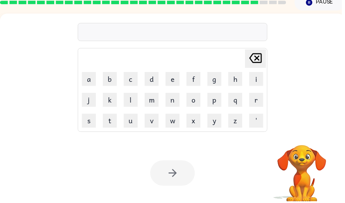
click at [133, 123] on button "u" at bounding box center [132, 122] width 14 height 14
click at [176, 100] on button "n" at bounding box center [174, 101] width 14 height 14
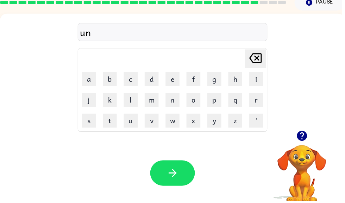
click at [260, 75] on button "i" at bounding box center [259, 80] width 14 height 14
click at [156, 121] on button "v" at bounding box center [153, 122] width 14 height 14
click at [173, 80] on button "e" at bounding box center [174, 80] width 14 height 14
click at [257, 90] on table "Delete Delete last character input a b c d e f g h i j k l m n o p q r s t u v …" at bounding box center [174, 91] width 191 height 84
click at [260, 98] on button "r" at bounding box center [259, 101] width 14 height 14
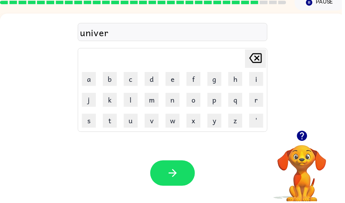
click at [90, 123] on button "s" at bounding box center [90, 122] width 14 height 14
click at [91, 79] on button "a" at bounding box center [90, 80] width 14 height 14
click at [131, 102] on button "l" at bounding box center [132, 101] width 14 height 14
click at [169, 172] on icon "button" at bounding box center [174, 175] width 12 height 12
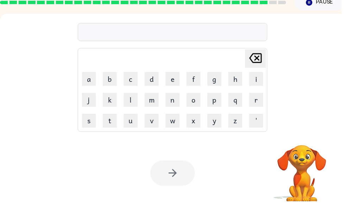
click at [91, 123] on button "s" at bounding box center [90, 122] width 14 height 14
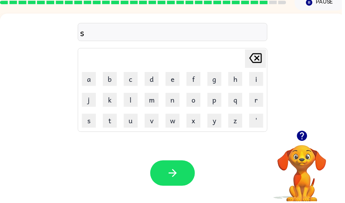
click at [133, 104] on button "l" at bounding box center [132, 101] width 14 height 14
click at [256, 80] on button "i" at bounding box center [259, 80] width 14 height 14
click at [157, 123] on button "v" at bounding box center [153, 122] width 14 height 14
click at [170, 82] on button "e" at bounding box center [174, 80] width 14 height 14
click at [258, 101] on button "r" at bounding box center [259, 101] width 14 height 14
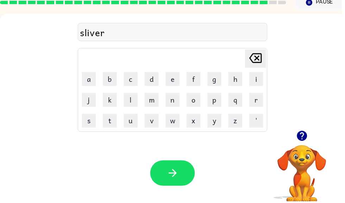
click at [174, 123] on button "w" at bounding box center [174, 122] width 14 height 14
click at [93, 79] on button "a" at bounding box center [90, 80] width 14 height 14
click at [258, 100] on button "r" at bounding box center [259, 101] width 14 height 14
click at [174, 80] on button "e" at bounding box center [174, 80] width 14 height 14
click at [172, 167] on button "button" at bounding box center [174, 175] width 45 height 26
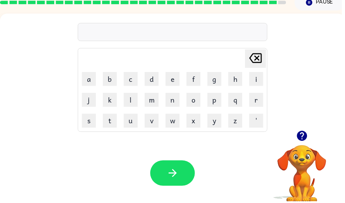
click at [305, 138] on icon "button" at bounding box center [305, 137] width 12 height 12
click at [174, 78] on button "e" at bounding box center [174, 80] width 14 height 14
click at [175, 99] on button "n" at bounding box center [174, 101] width 14 height 14
click at [133, 80] on button "c" at bounding box center [132, 80] width 14 height 14
click at [195, 102] on button "o" at bounding box center [195, 101] width 14 height 14
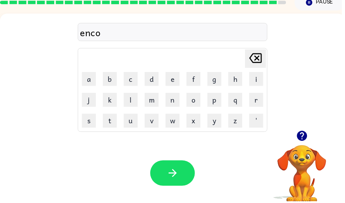
click at [131, 120] on button "u" at bounding box center [132, 122] width 14 height 14
click at [173, 100] on button "n" at bounding box center [174, 101] width 14 height 14
click at [113, 120] on button "t" at bounding box center [111, 122] width 14 height 14
click at [171, 79] on button "e" at bounding box center [174, 80] width 14 height 14
click at [254, 102] on button "r" at bounding box center [259, 101] width 14 height 14
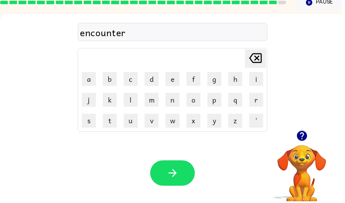
click at [171, 172] on icon "button" at bounding box center [174, 175] width 12 height 12
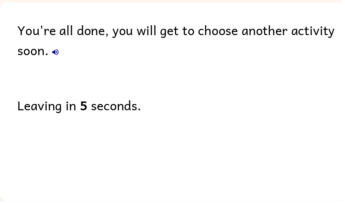
scroll to position [30, 0]
